Goal: Task Accomplishment & Management: Complete application form

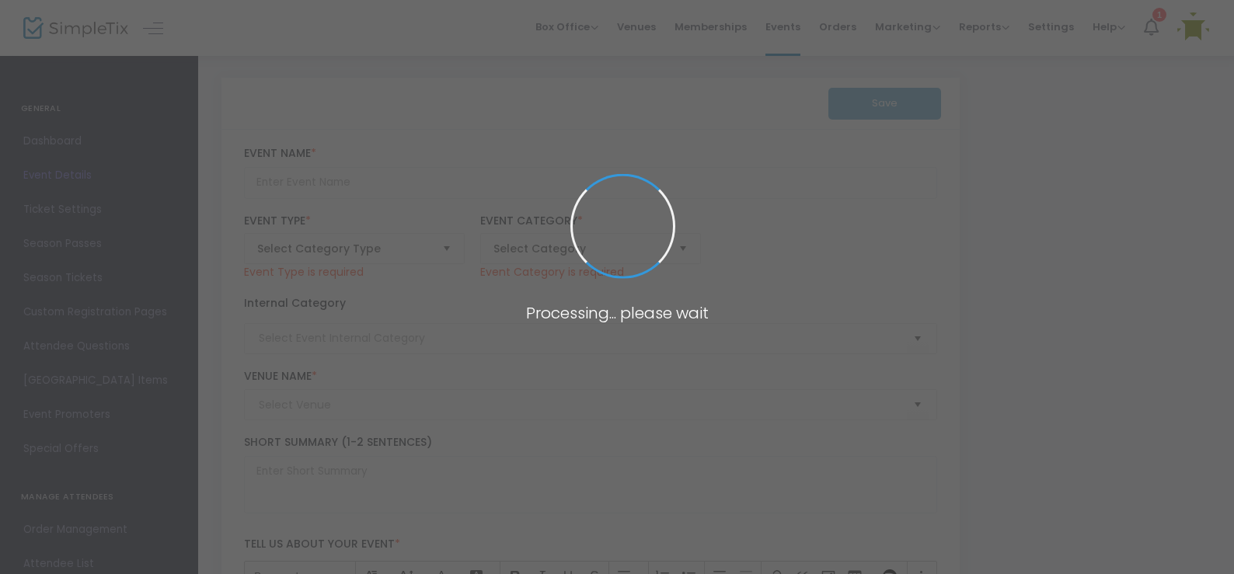
click at [796, 29] on span at bounding box center [617, 287] width 1234 height 574
type input "Skill Share Workshops"
type textarea "The [GEOGRAPHIC_DATA] will be hosting a series skill sharing workshop, where pr…"
checkbox input "true"
type input "Register Now"
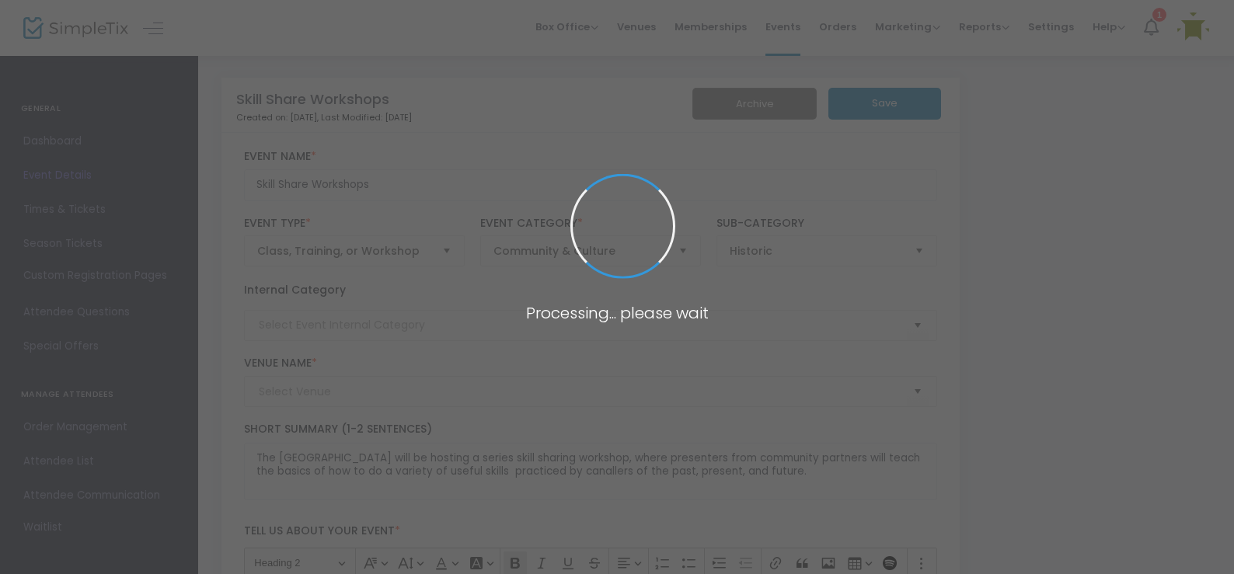
type input "[GEOGRAPHIC_DATA] ([GEOGRAPHIC_DATA])"
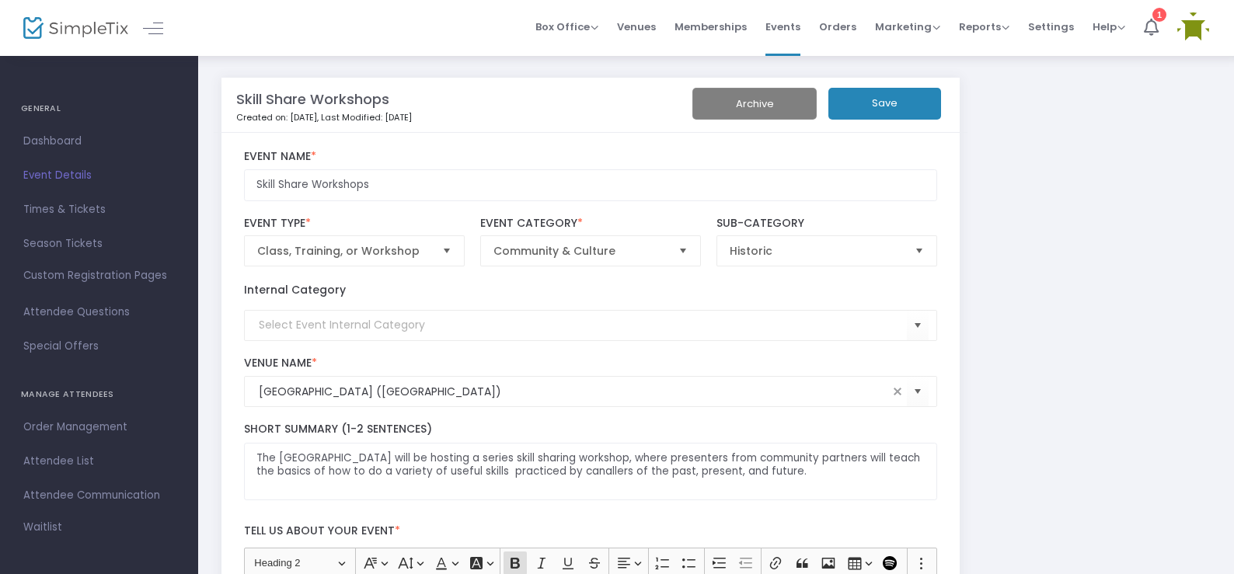
click at [796, 29] on span "Events" at bounding box center [782, 27] width 35 height 40
